Goal: Find specific page/section: Find specific page/section

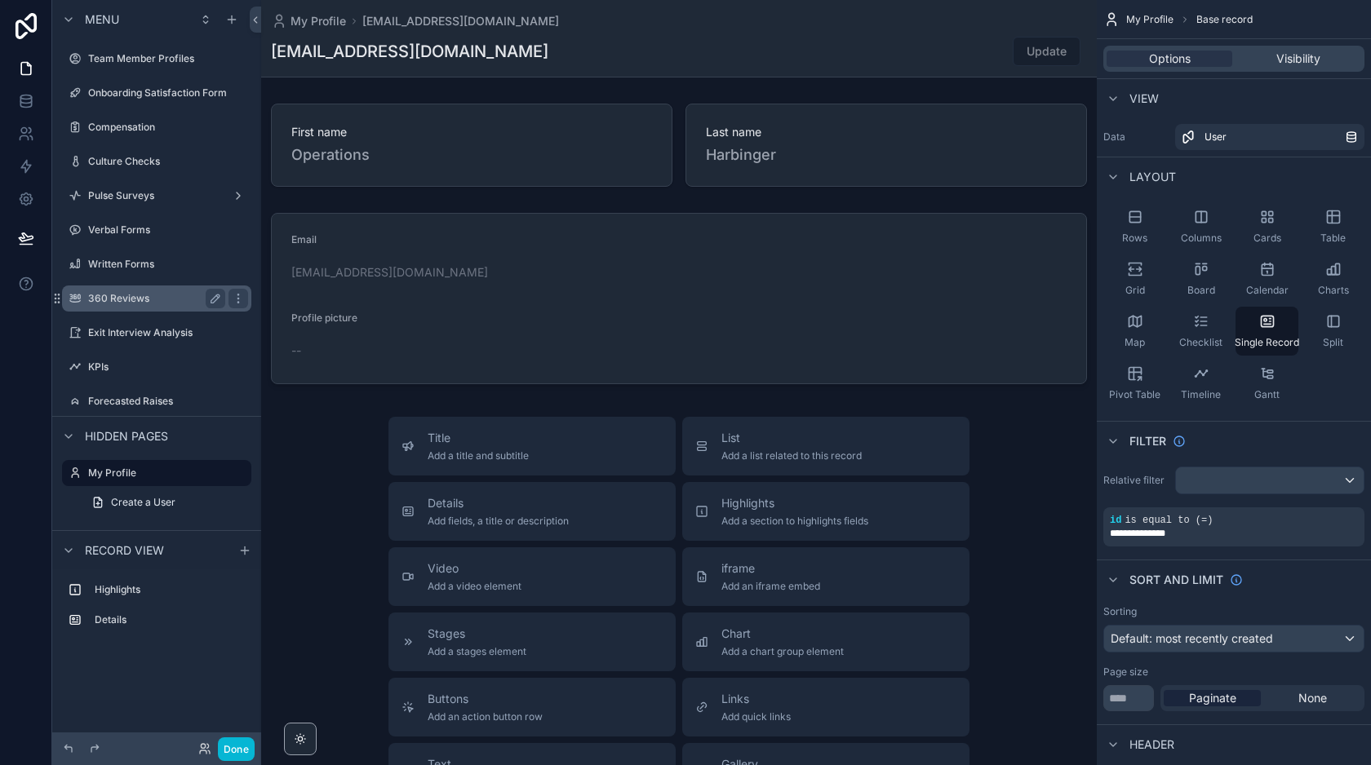
click at [123, 300] on label "360 Reviews" at bounding box center [153, 298] width 131 height 13
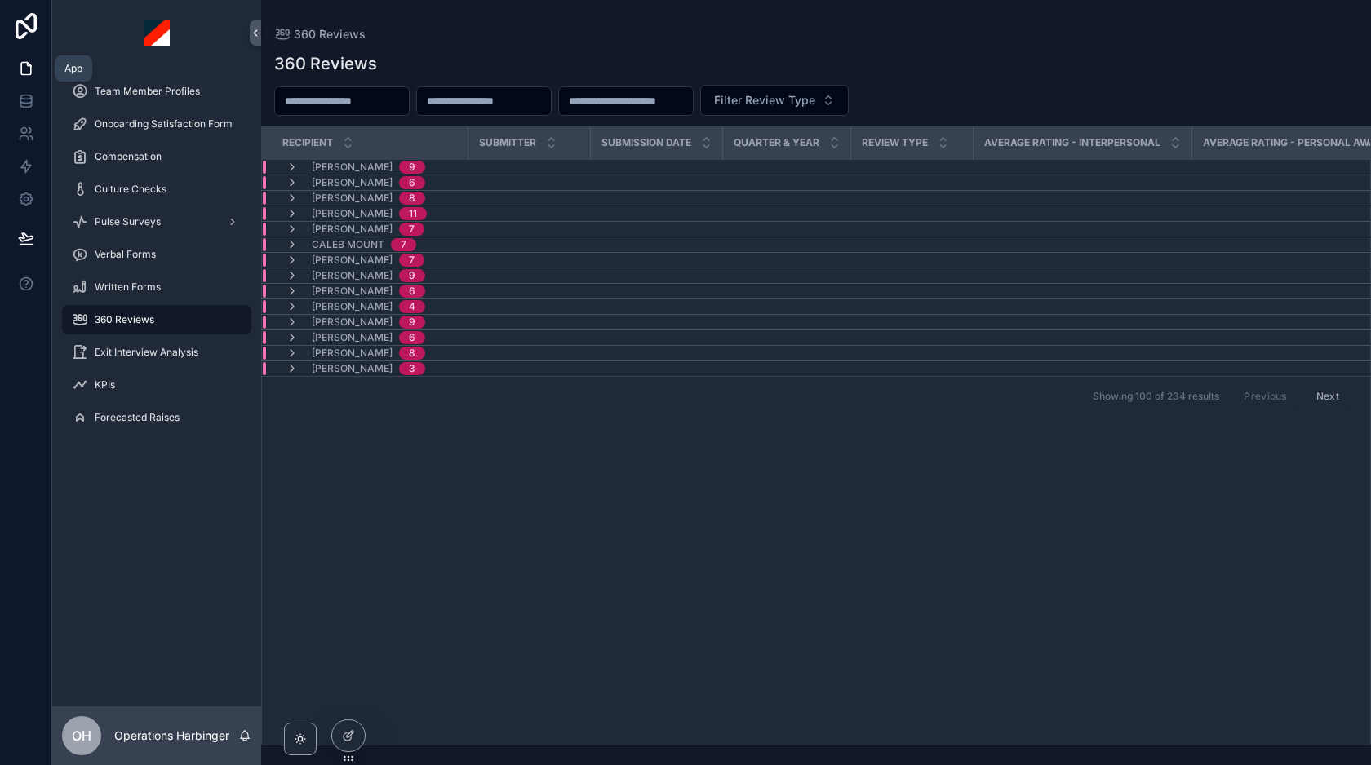
click at [29, 68] on icon at bounding box center [26, 68] width 16 height 16
click at [148, 100] on div "Team Member Profiles" at bounding box center [157, 91] width 170 height 26
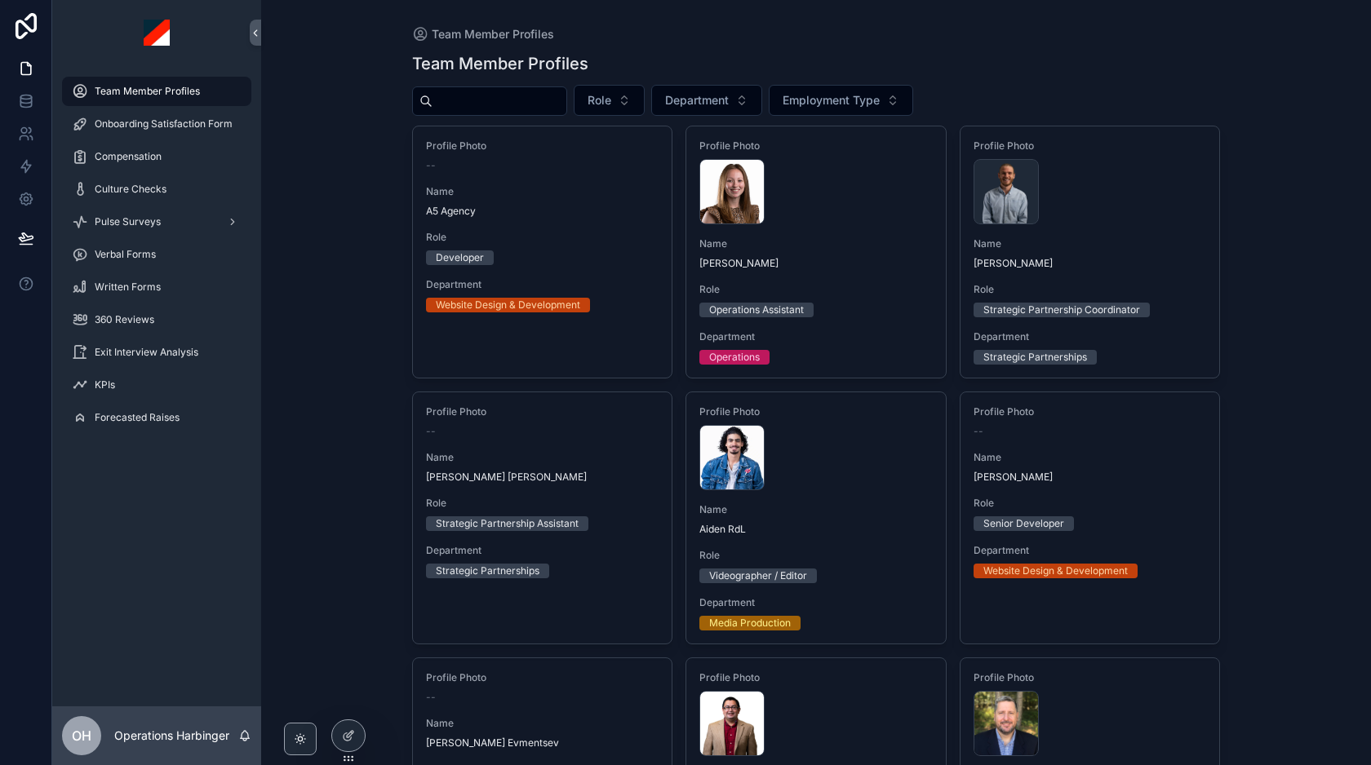
click at [515, 103] on input "scrollable content" at bounding box center [499, 101] width 134 height 23
click at [1301, 296] on div "Team Member Profiles Team Member Profiles Role Department Employment Type Profi…" at bounding box center [816, 382] width 1110 height 765
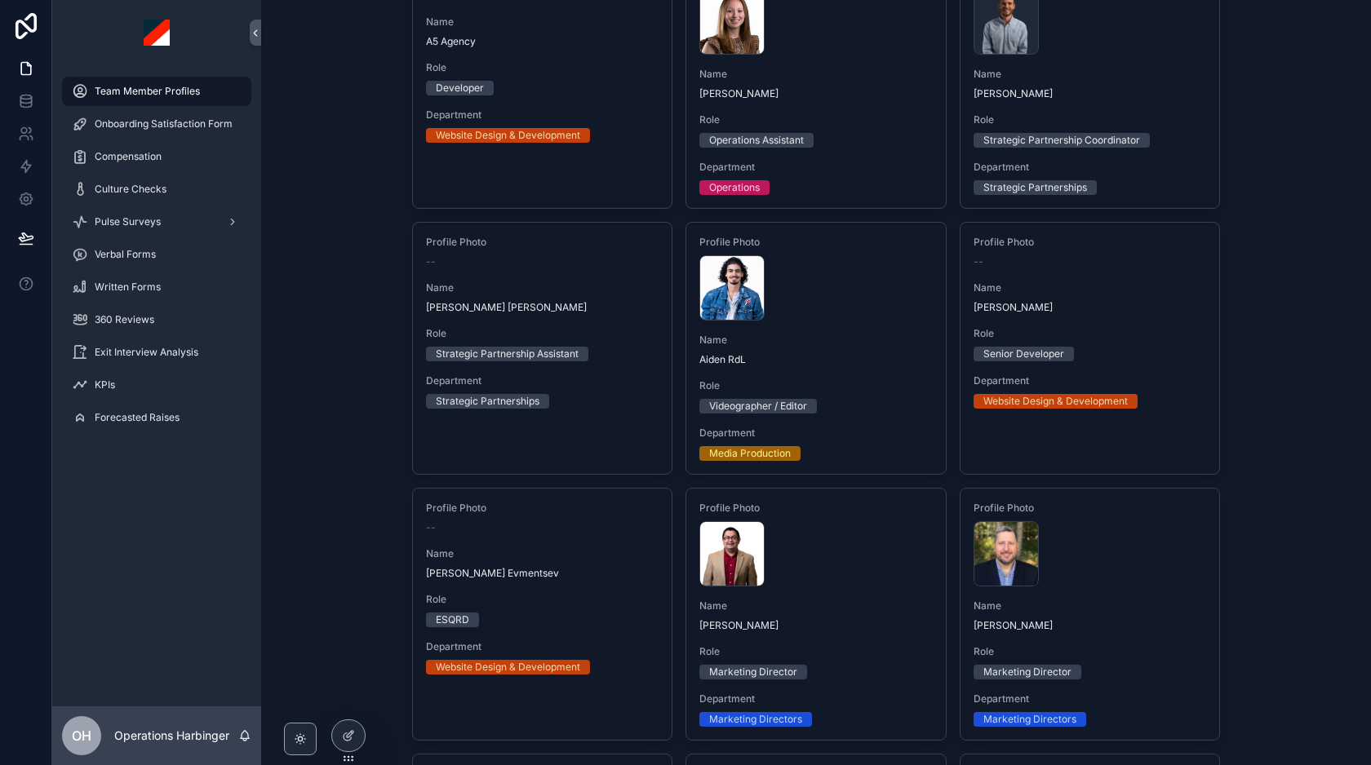
scroll to position [209, 0]
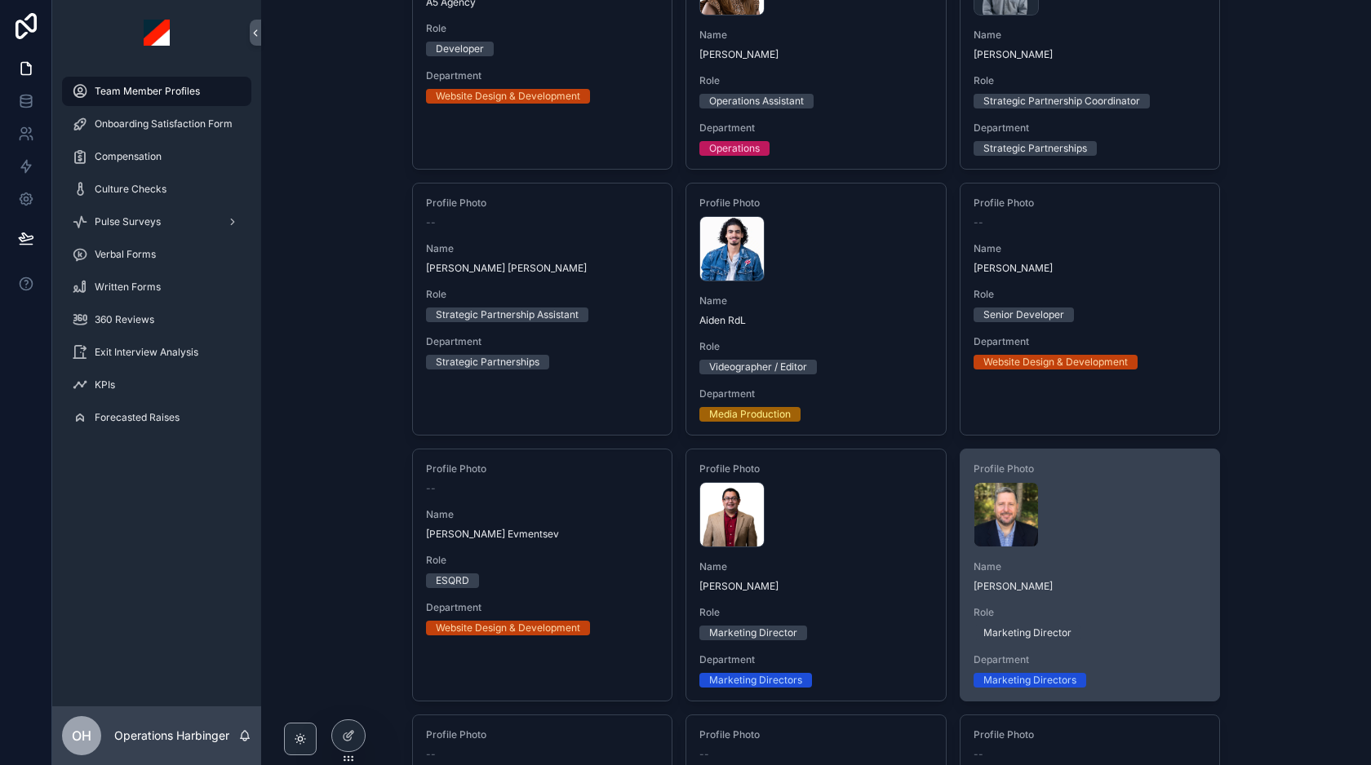
click at [1131, 525] on div "EAH---Headshot-2023 .jpeg" at bounding box center [1089, 514] width 233 height 65
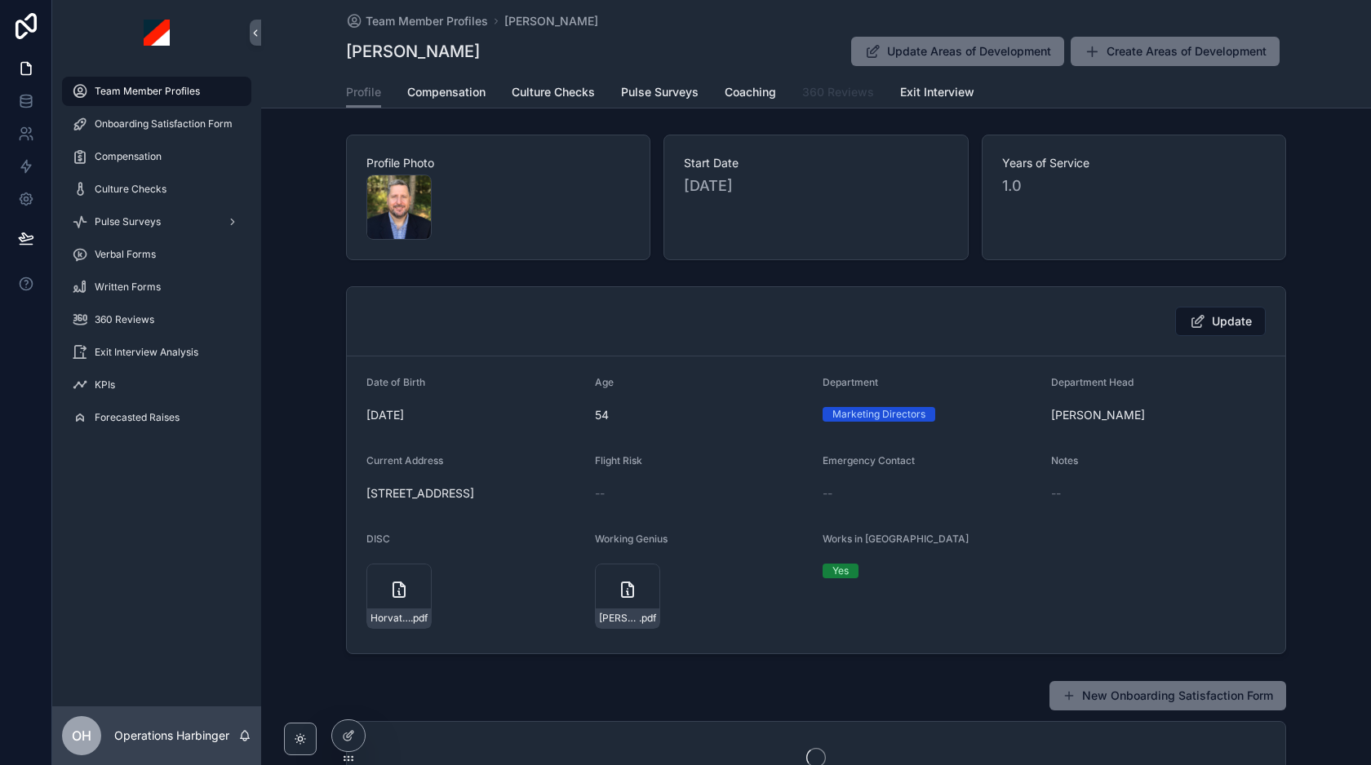
click at [835, 98] on span "360 Reviews" at bounding box center [838, 92] width 72 height 16
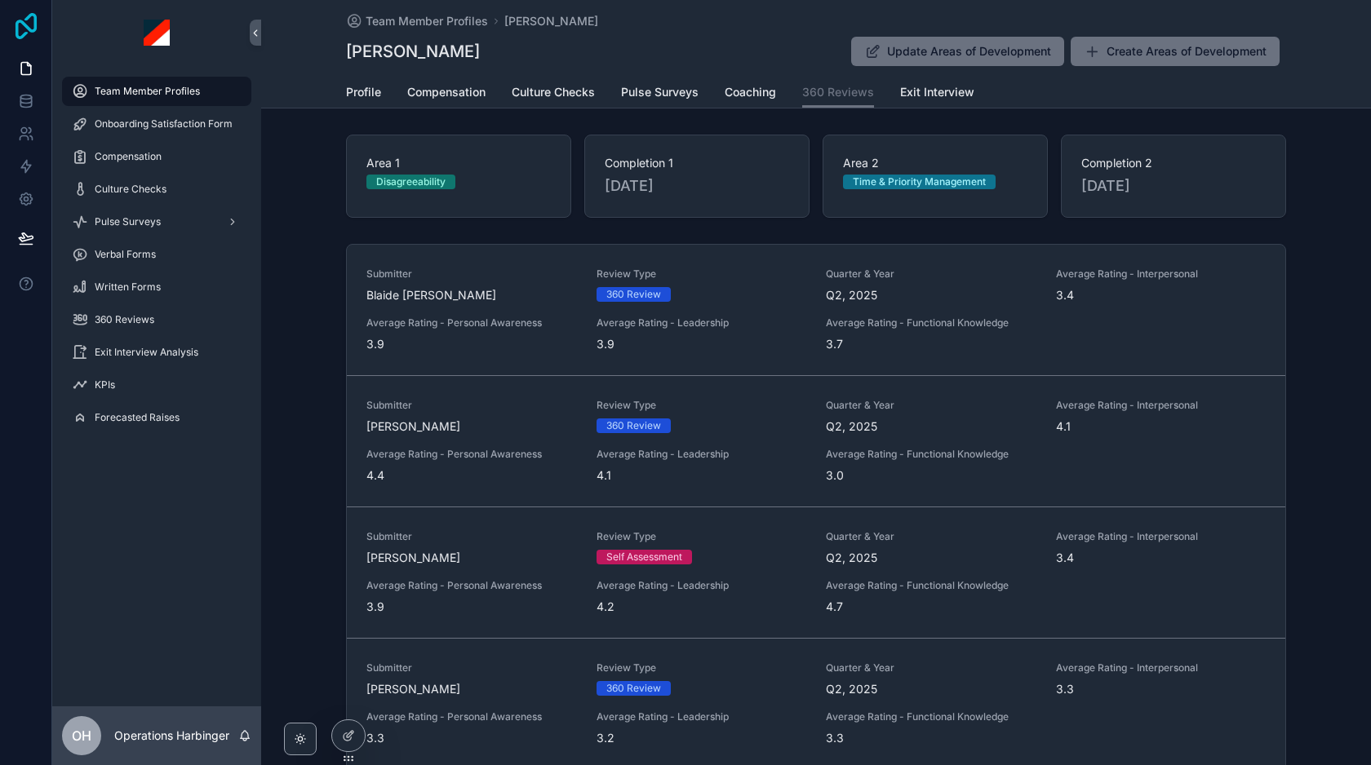
click at [21, 21] on icon at bounding box center [26, 26] width 21 height 26
